Goal: Task Accomplishment & Management: Use online tool/utility

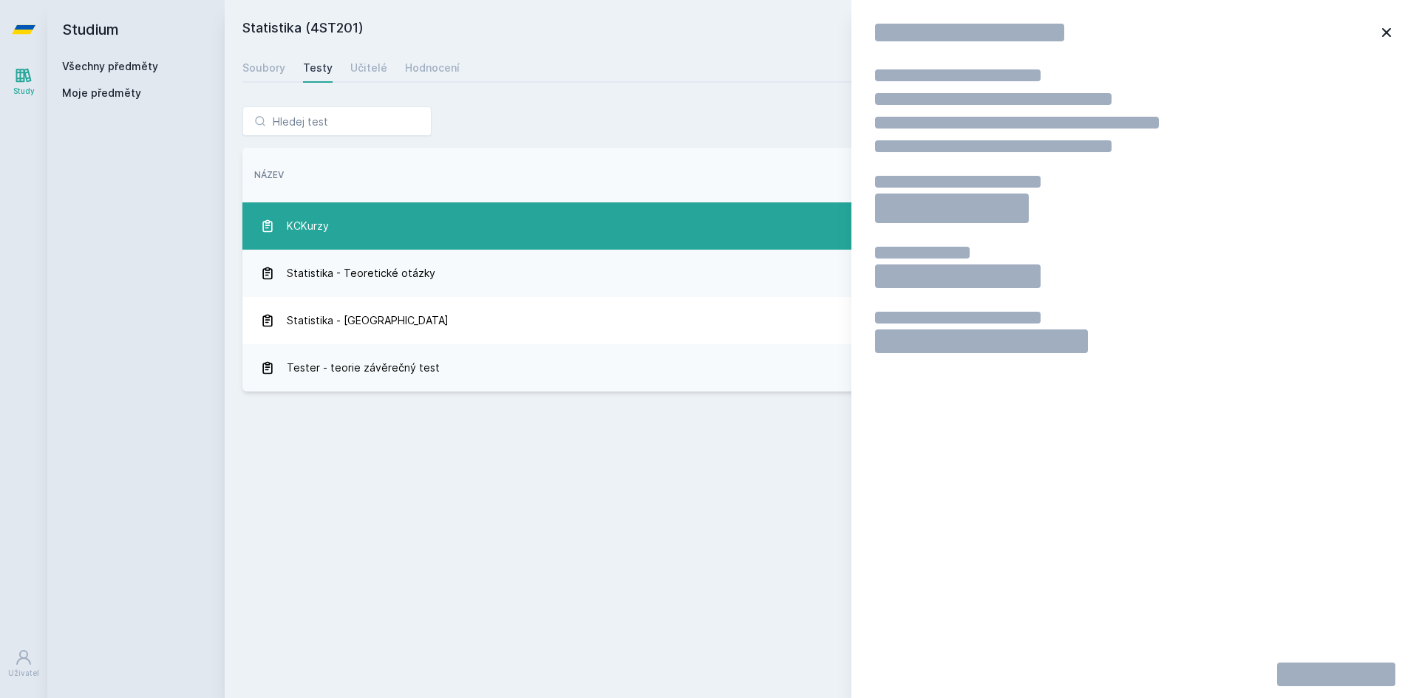
click at [373, 236] on div "KCKurzy" at bounding box center [693, 226] width 866 height 30
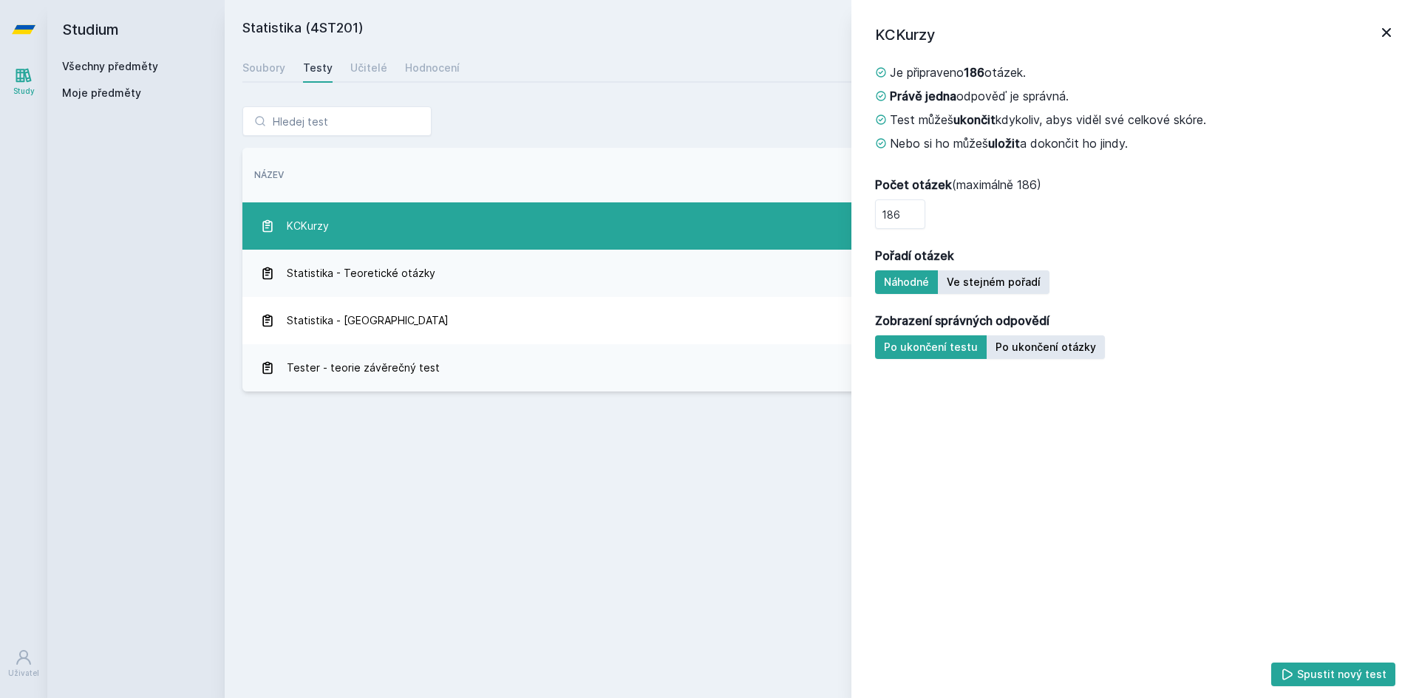
click at [284, 227] on div "KCKurzy" at bounding box center [693, 226] width 866 height 30
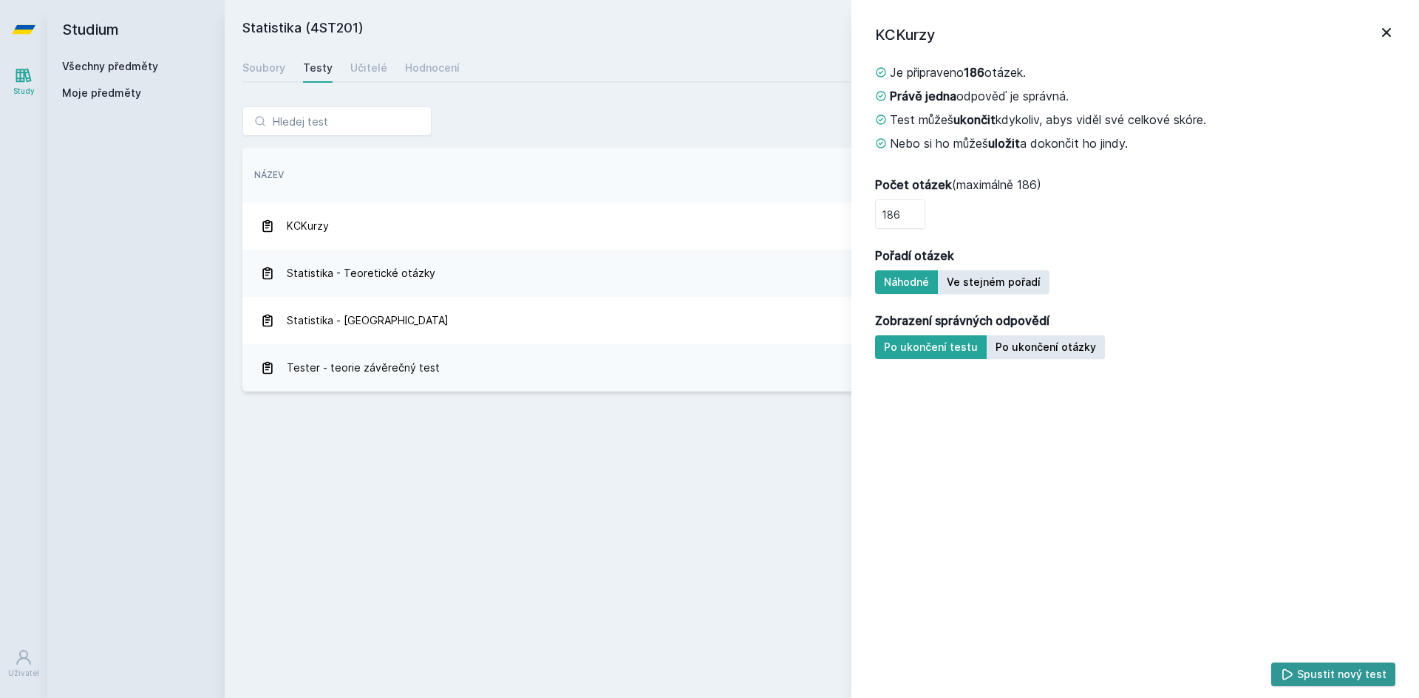
click at [1346, 673] on button "Spustit nový test" at bounding box center [1333, 675] width 125 height 24
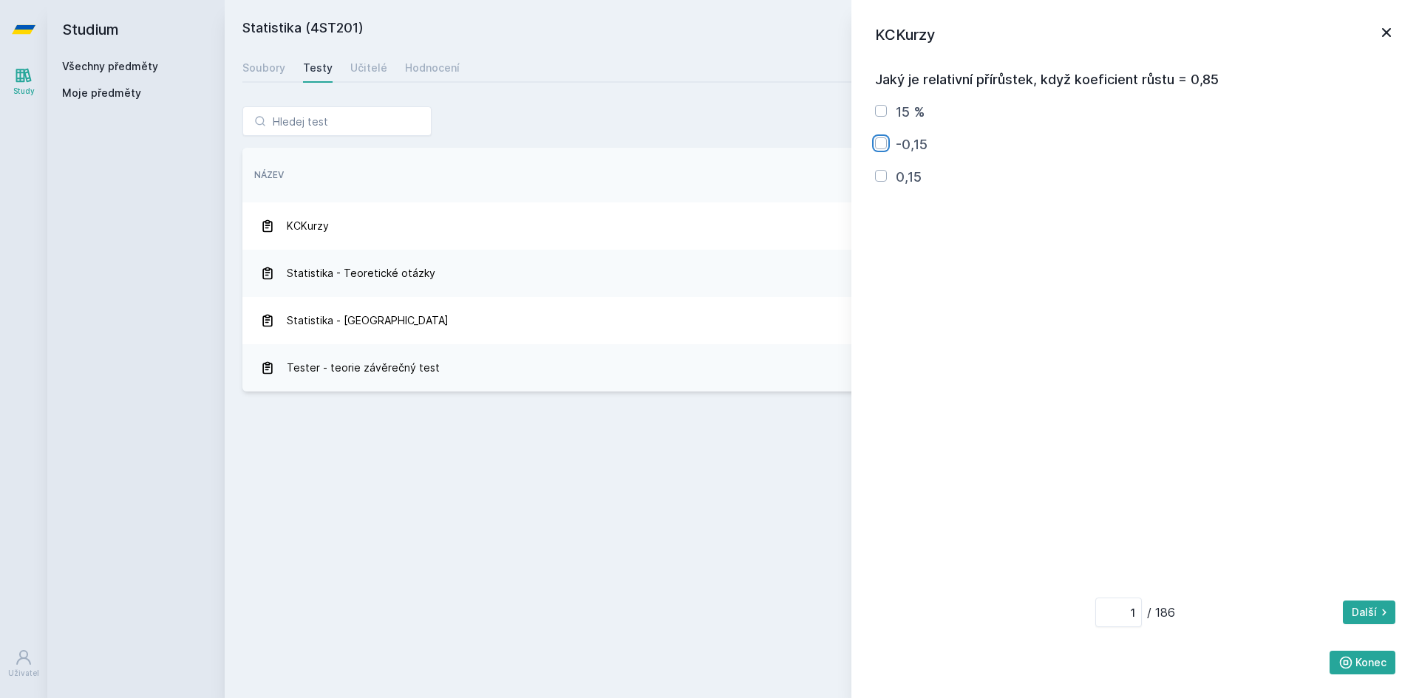
click at [881, 140] on input "-0,15" at bounding box center [881, 143] width 12 height 12
checkbox input "true"
click at [1376, 611] on button "Další" at bounding box center [1369, 613] width 52 height 24
click at [907, 612] on button "Zpět" at bounding box center [901, 613] width 52 height 24
type input "1"
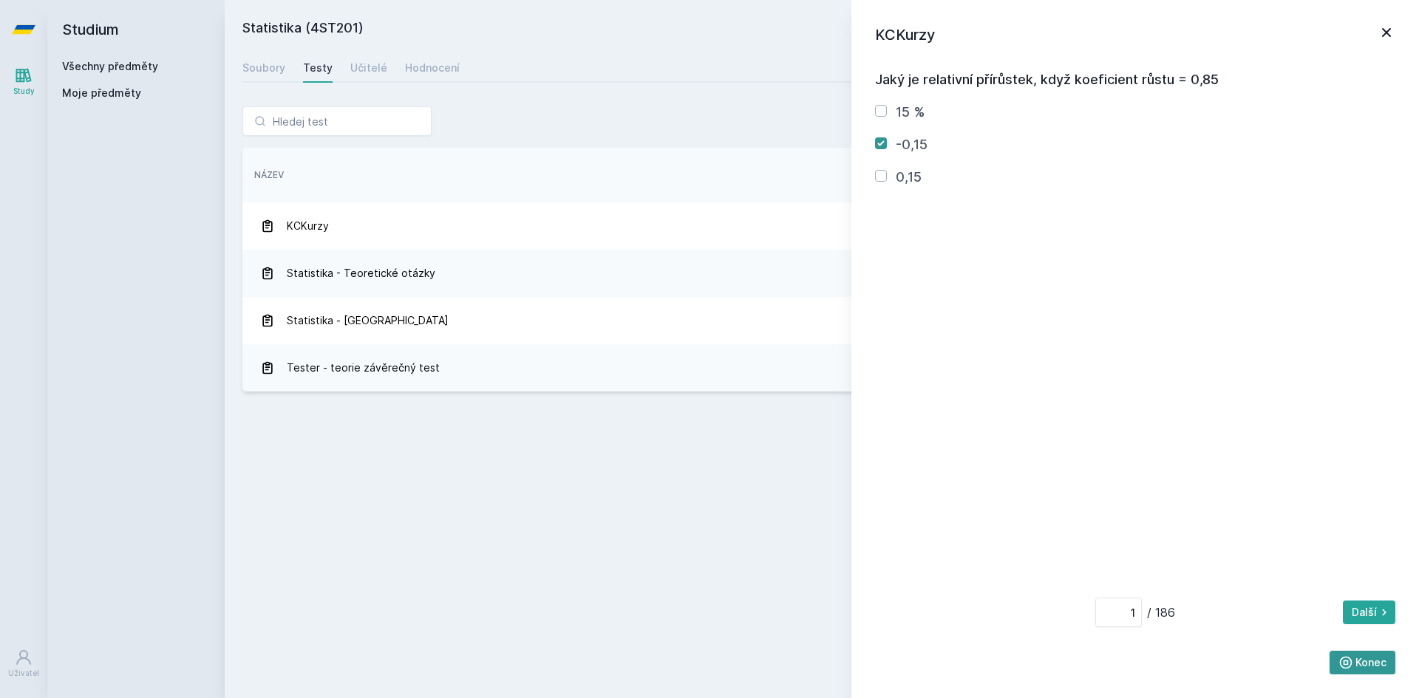
click at [1371, 660] on button "Konec" at bounding box center [1362, 663] width 67 height 24
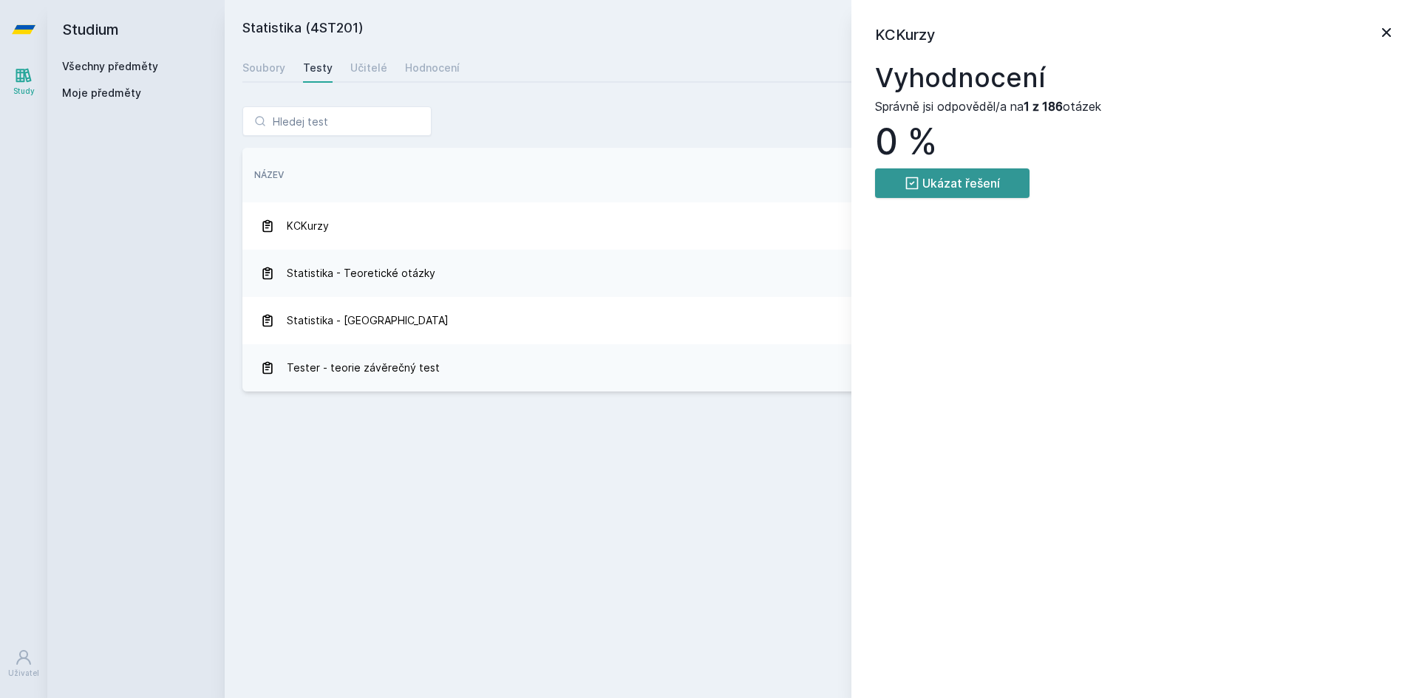
click at [938, 183] on button "Ukázat řešení" at bounding box center [952, 183] width 154 height 30
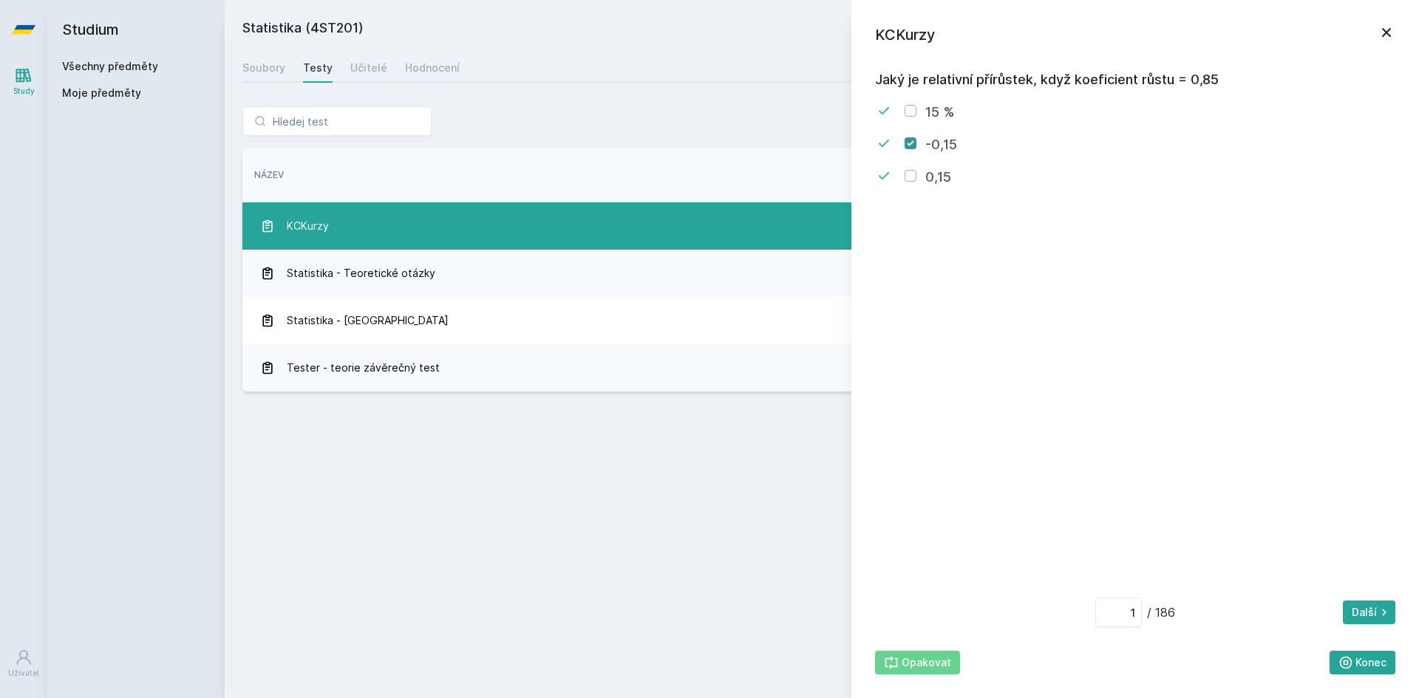
click at [301, 208] on link "KCKurzy [DATE] [DATE] 186" at bounding box center [821, 225] width 1159 height 47
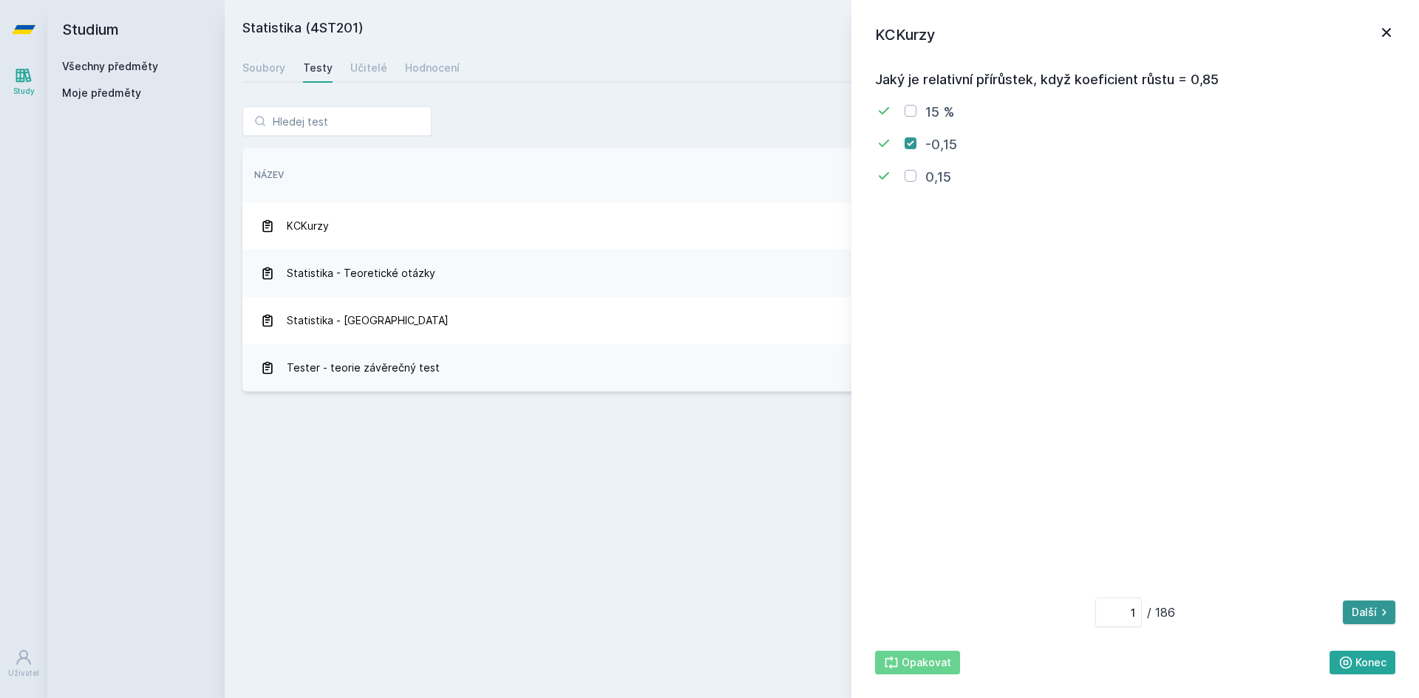
click at [1369, 610] on button "Další" at bounding box center [1369, 613] width 52 height 24
type input "2"
click at [1354, 667] on button "Konec" at bounding box center [1362, 663] width 67 height 24
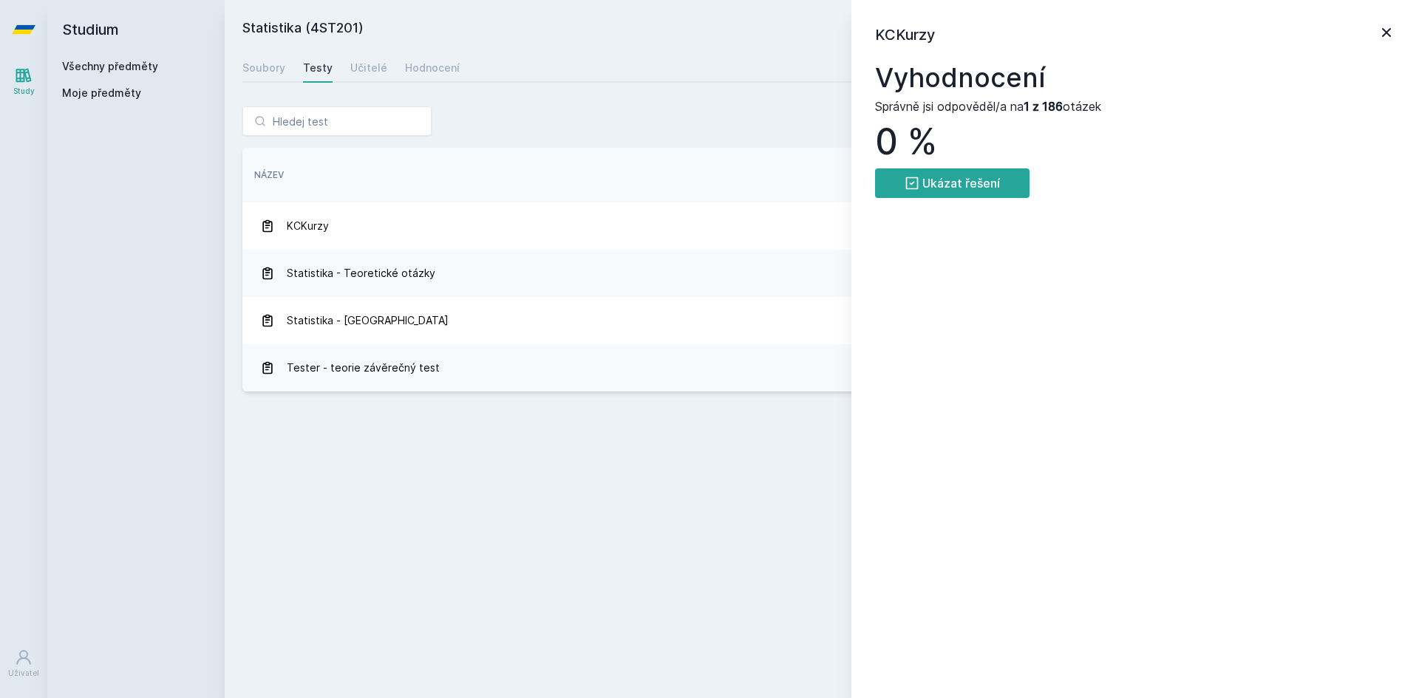
click at [1388, 35] on icon at bounding box center [1386, 33] width 18 height 18
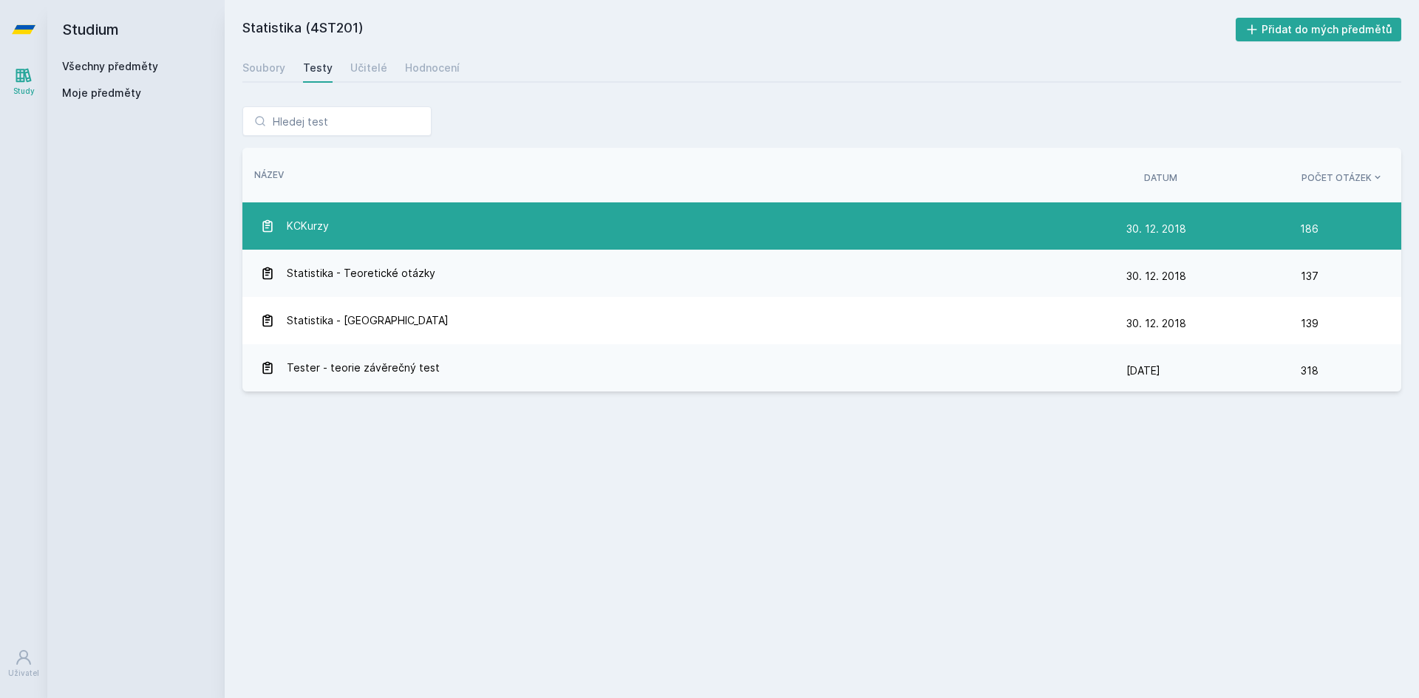
click at [388, 232] on div "KCKurzy" at bounding box center [693, 226] width 866 height 30
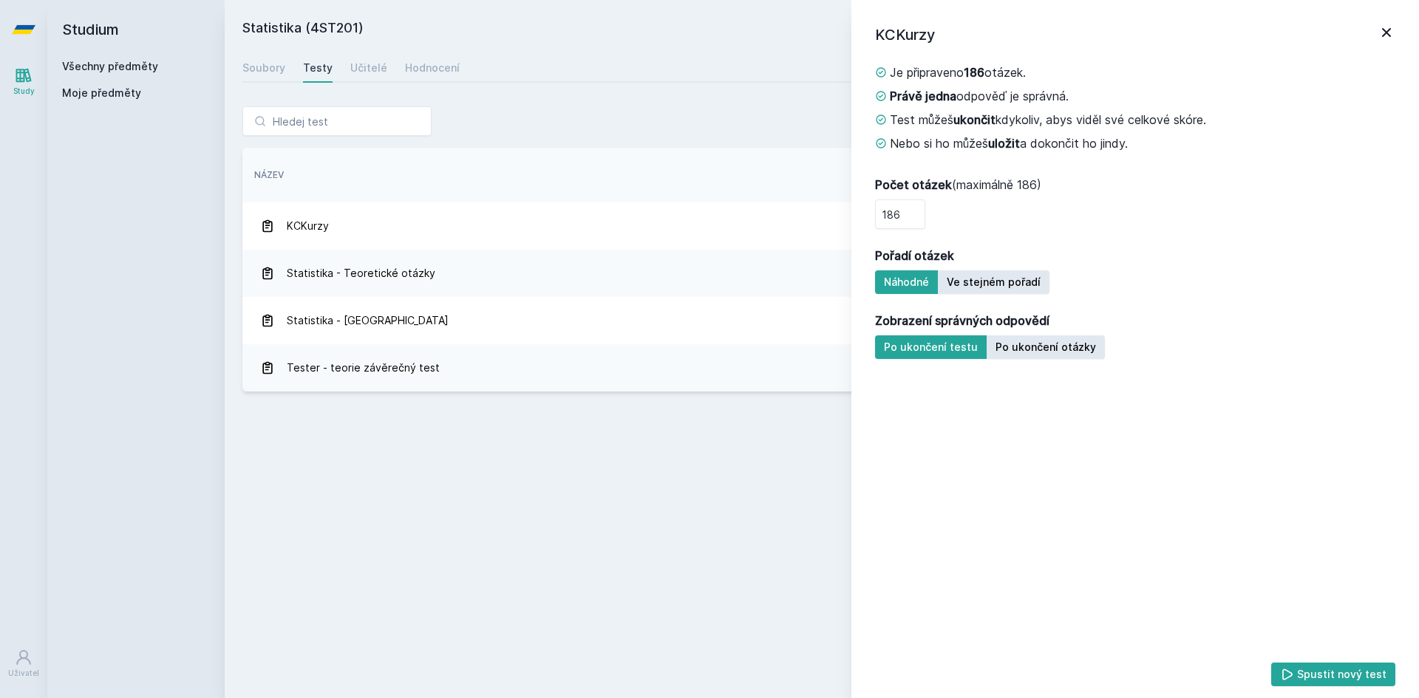
click at [1313, 677] on button "Spustit nový test" at bounding box center [1333, 675] width 125 height 24
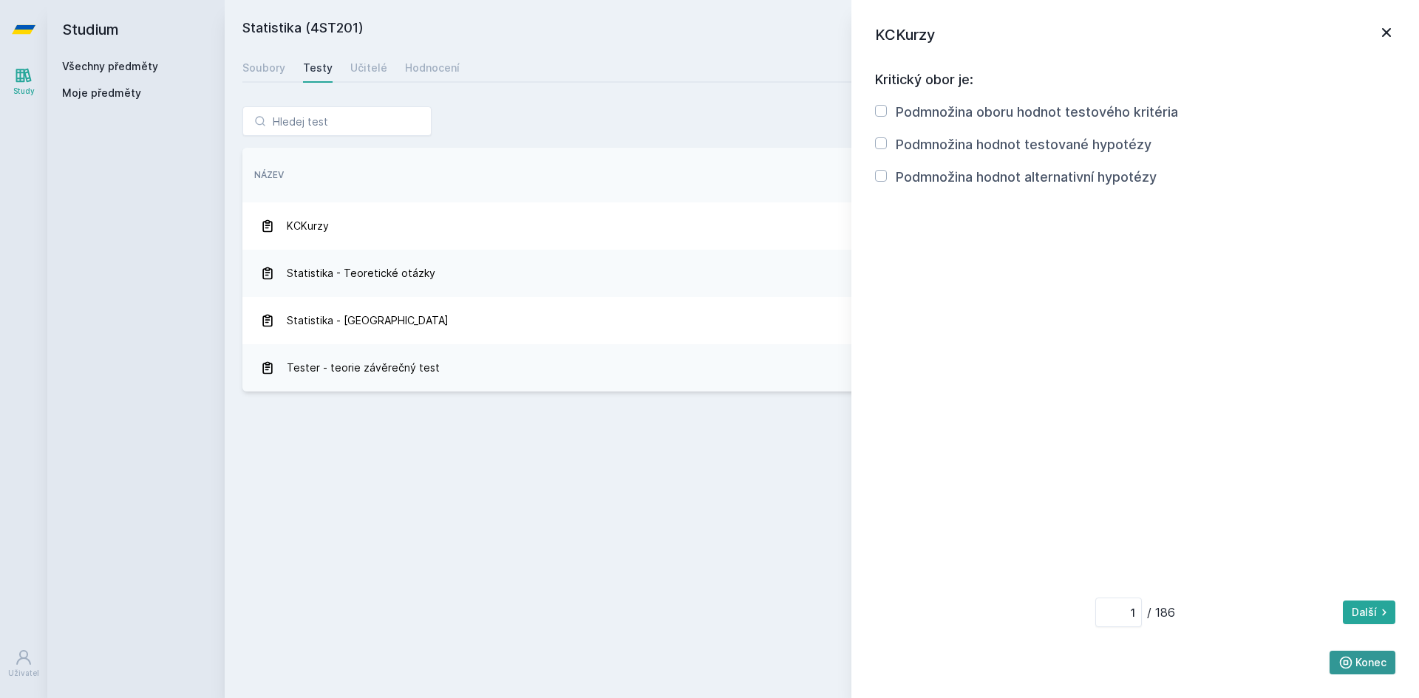
click at [1345, 657] on icon at bounding box center [1345, 663] width 13 height 13
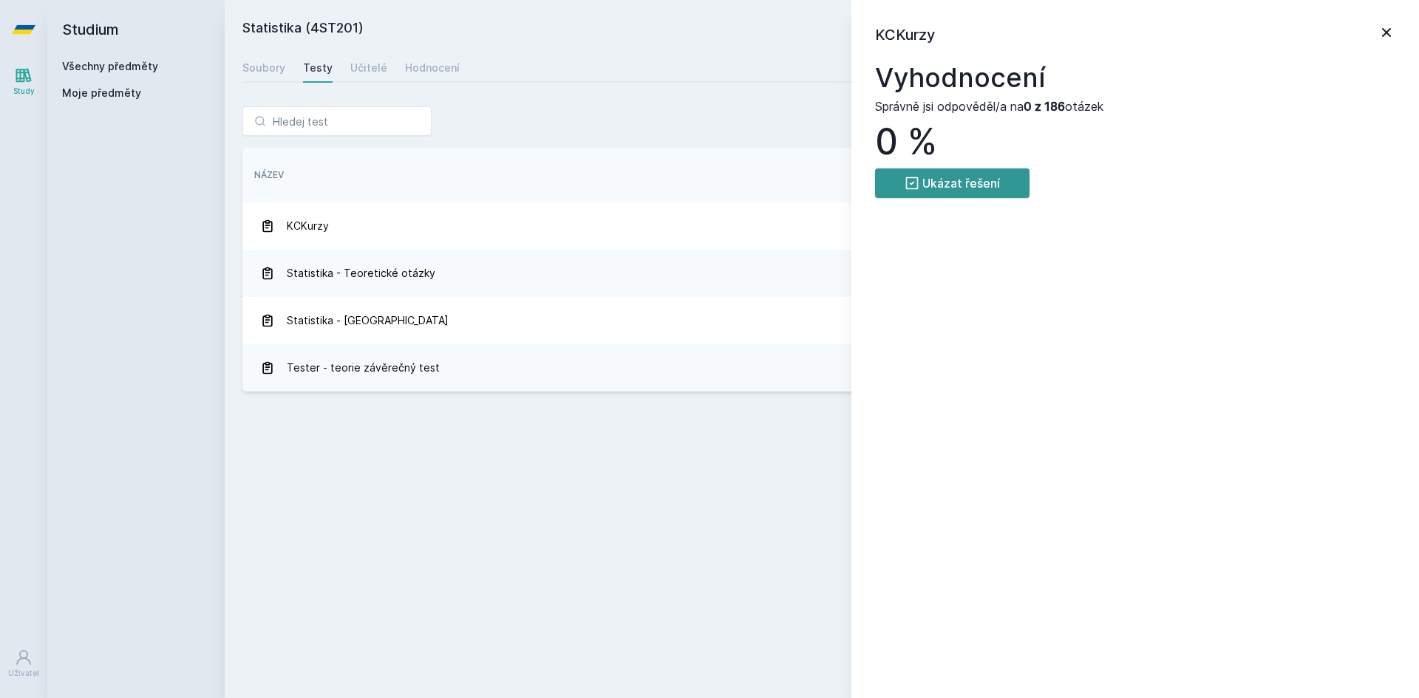
click at [947, 168] on button "Ukázat řešení" at bounding box center [952, 183] width 154 height 30
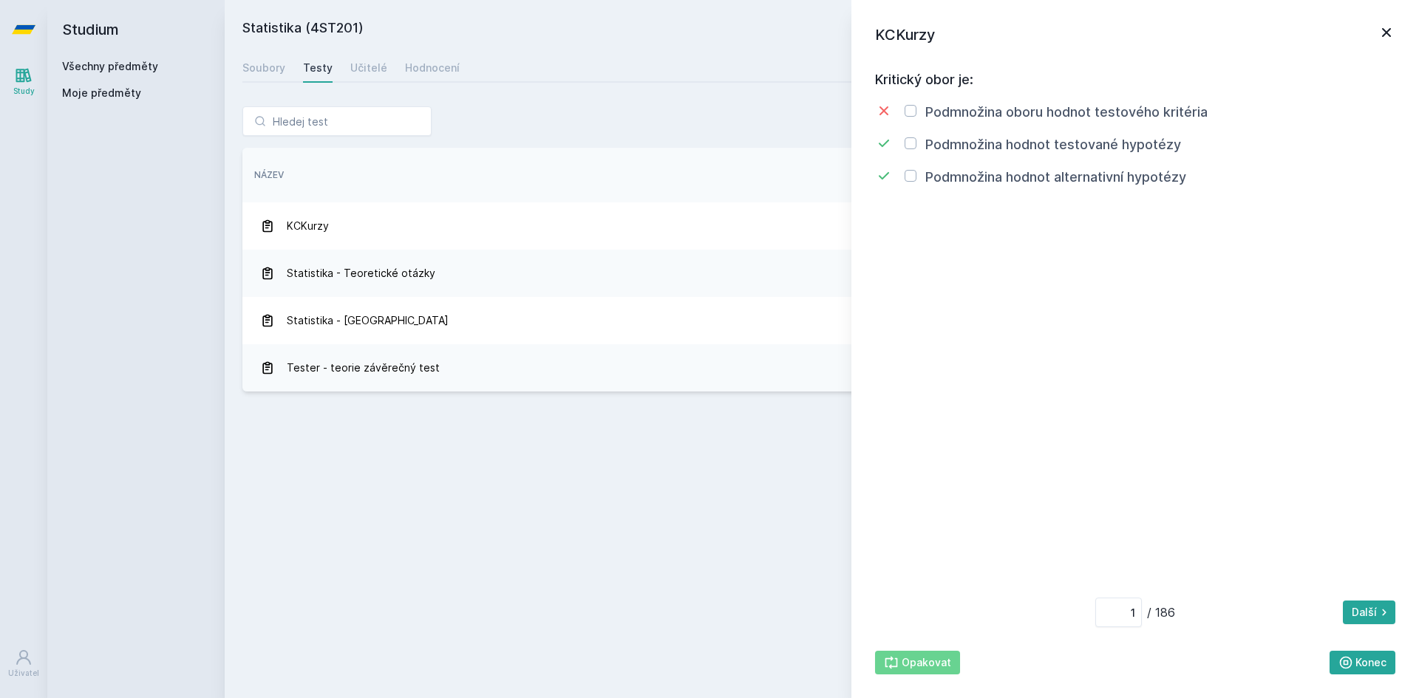
click at [1380, 40] on icon at bounding box center [1386, 33] width 18 height 18
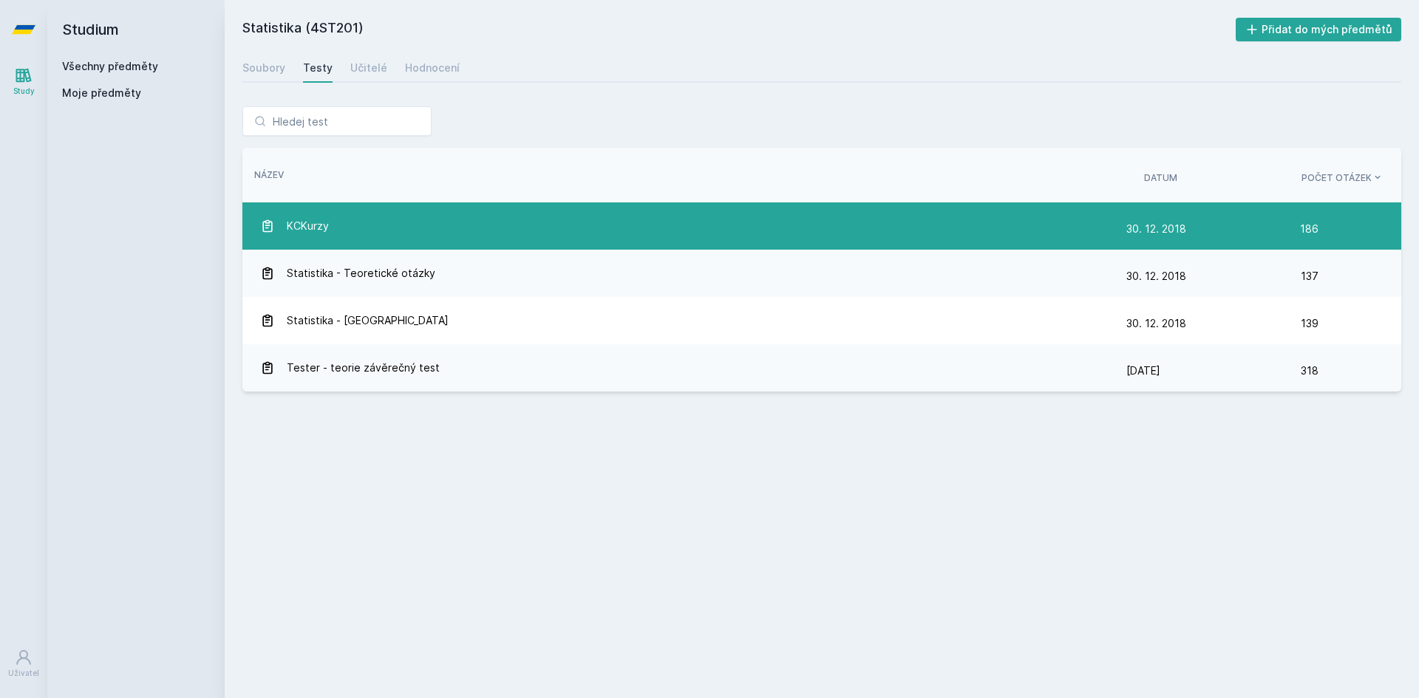
click at [521, 225] on div "KCKurzy" at bounding box center [693, 226] width 866 height 30
